Goal: Task Accomplishment & Management: Manage account settings

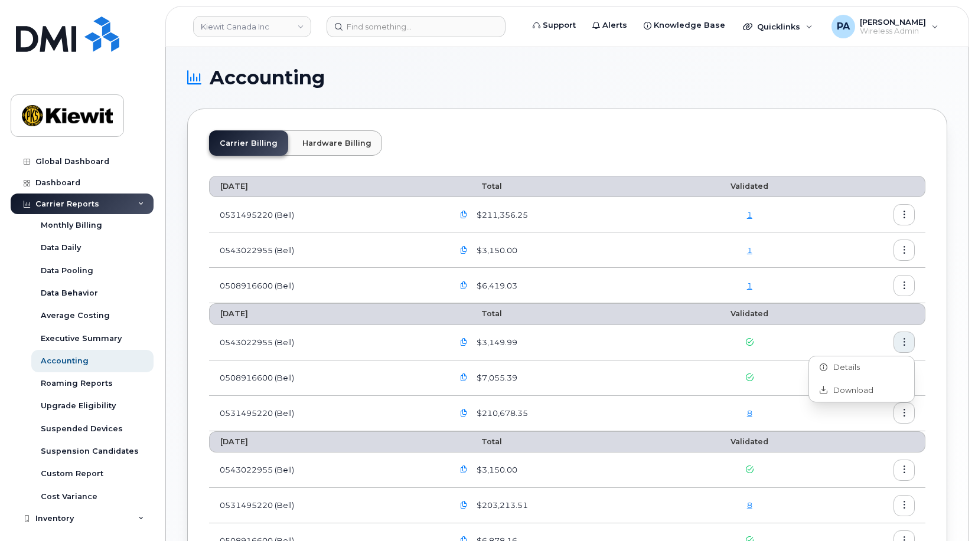
click at [749, 211] on link "1" at bounding box center [749, 214] width 5 height 9
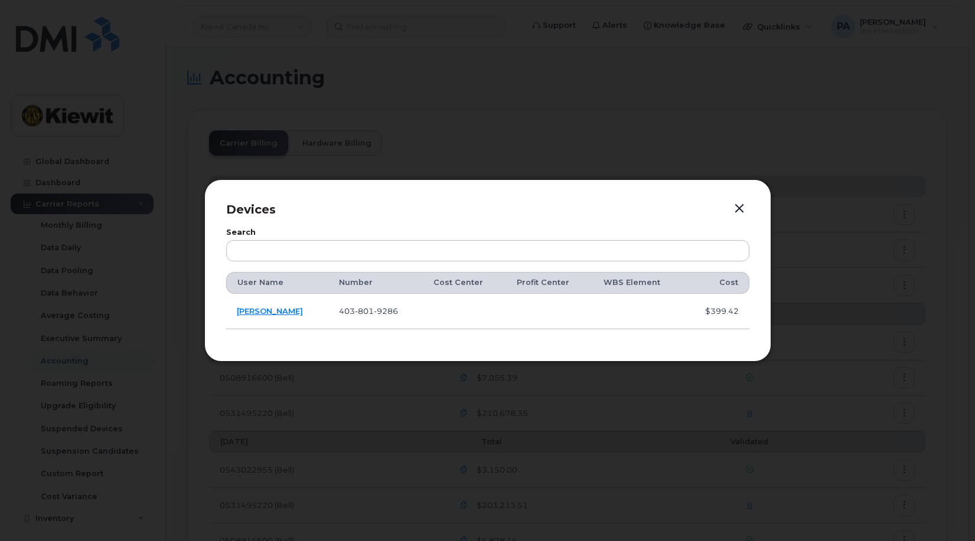
click at [738, 208] on button "button" at bounding box center [739, 209] width 18 height 17
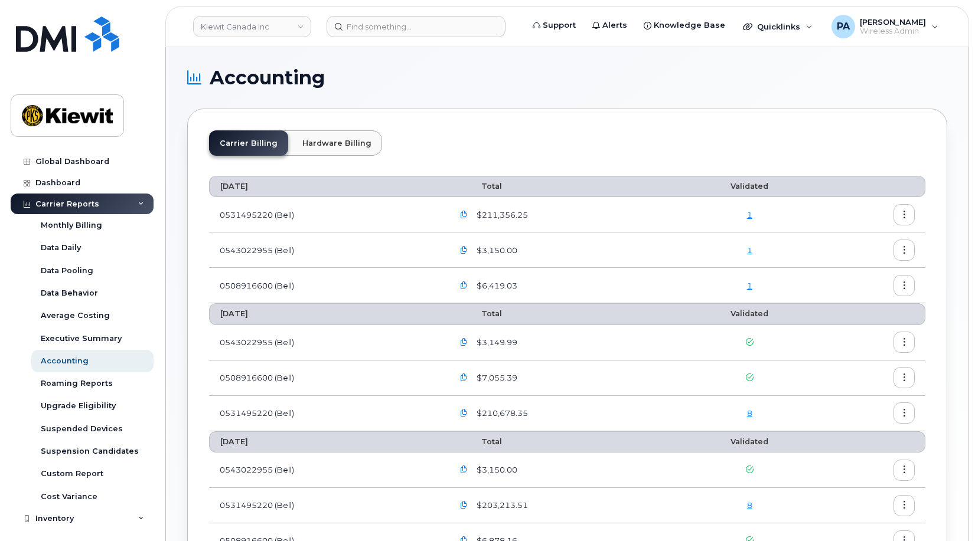
click at [270, 253] on td "0543022955 (Bell)" at bounding box center [325, 250] width 233 height 35
click at [461, 250] on button "button" at bounding box center [463, 250] width 21 height 21
click at [579, 165] on div "Carrier Billing Hardware Billing" at bounding box center [567, 147] width 716 height 35
click at [755, 285] on div "1" at bounding box center [749, 285] width 123 height 11
click at [741, 285] on div "1" at bounding box center [749, 285] width 123 height 11
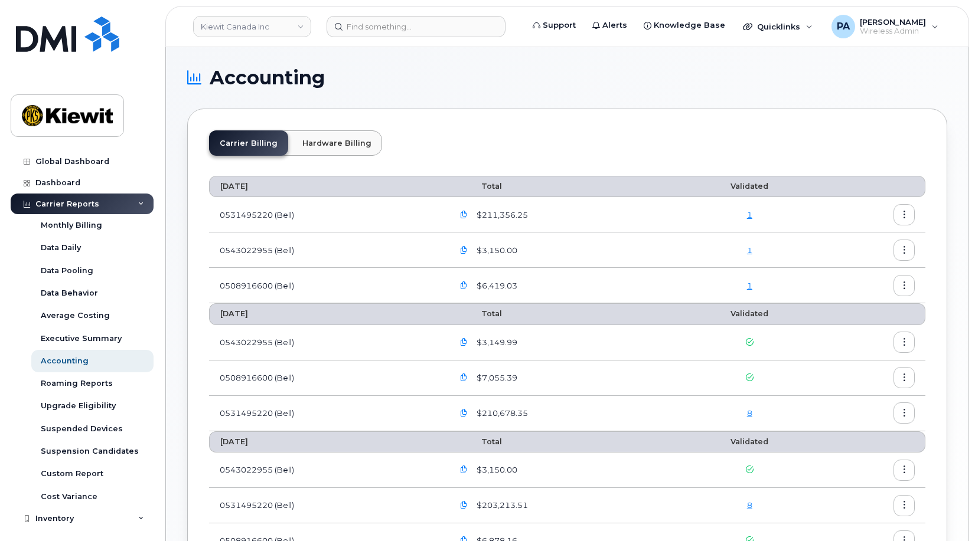
click at [750, 285] on link "1" at bounding box center [749, 285] width 5 height 9
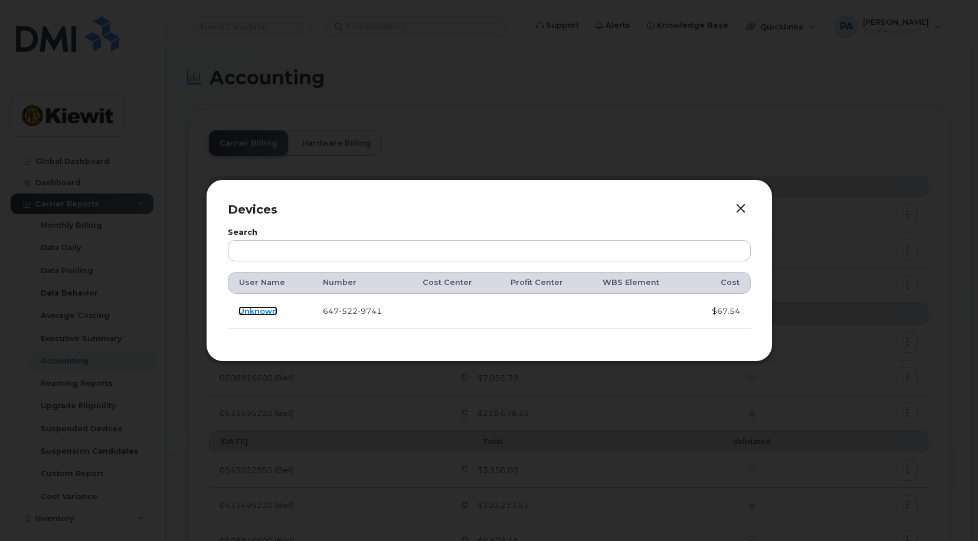
click at [260, 308] on link "Unknown" at bounding box center [257, 310] width 39 height 9
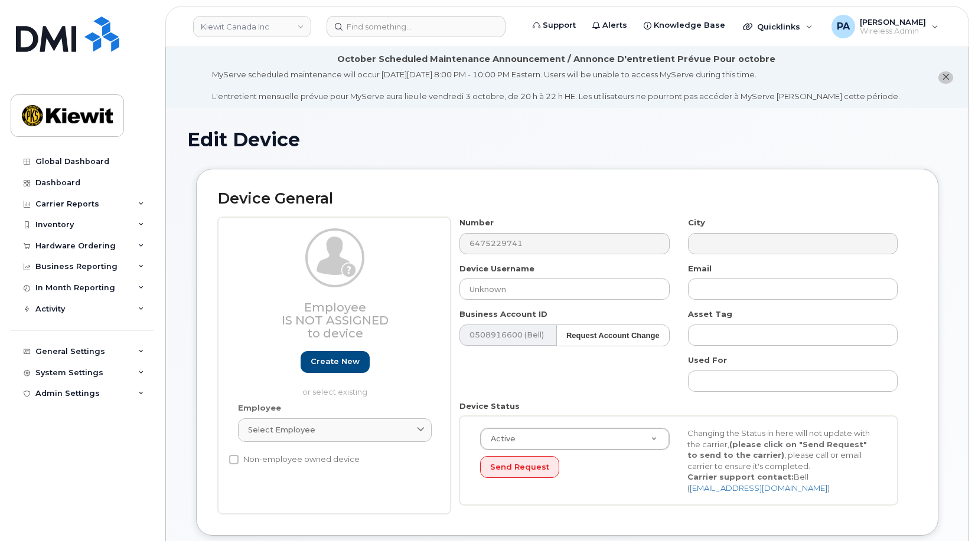
select select "14058"
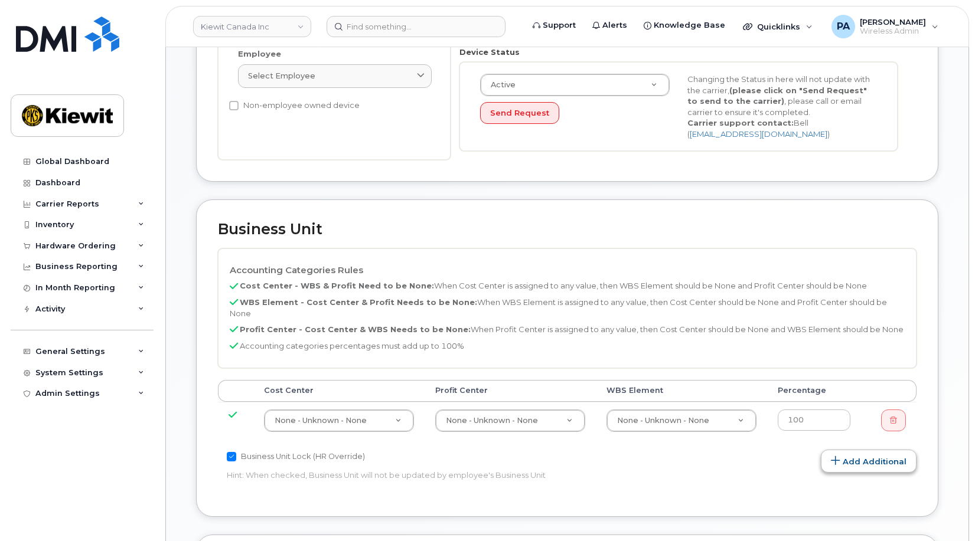
scroll to position [689, 0]
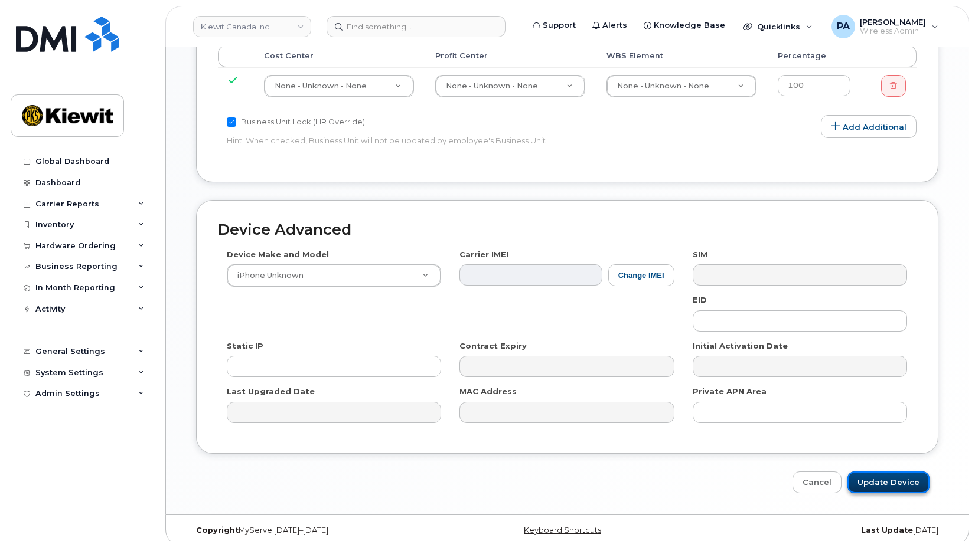
click at [882, 472] on input "Update Device" at bounding box center [888, 483] width 82 height 22
type input "Saving..."
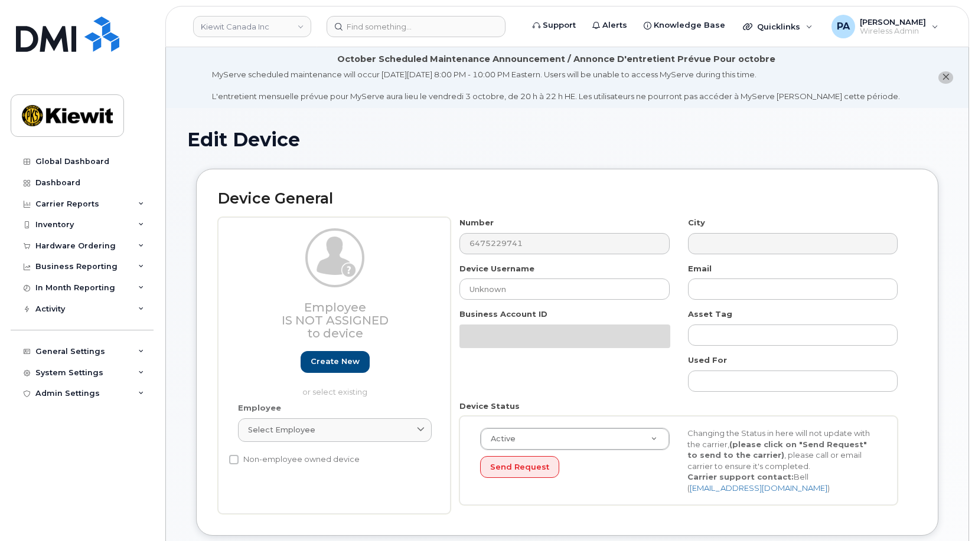
select select "14058"
